Goal: Register for event/course

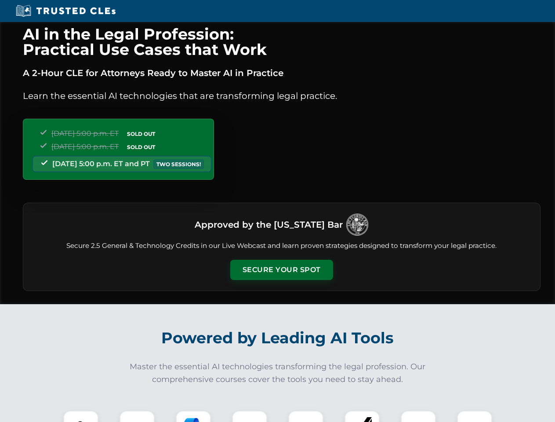
click at [281, 270] on button "Secure Your Spot" at bounding box center [281, 270] width 103 height 20
click at [81, 416] on img at bounding box center [80, 427] width 25 height 25
click at [137, 416] on div at bounding box center [137, 428] width 35 height 35
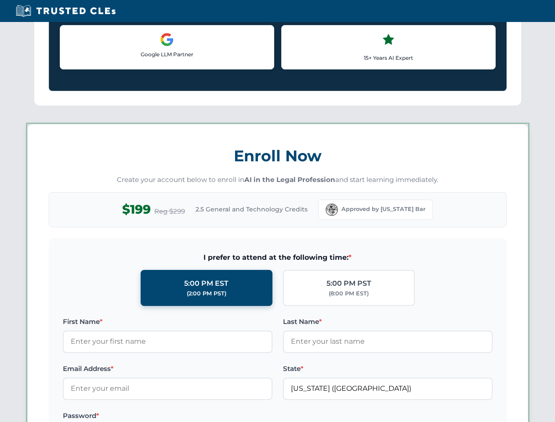
click at [250, 416] on label "Password *" at bounding box center [168, 416] width 210 height 11
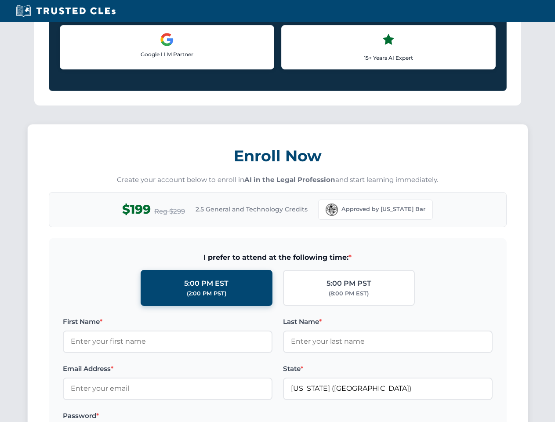
scroll to position [863, 0]
